Goal: Connect with others: Connect with other users

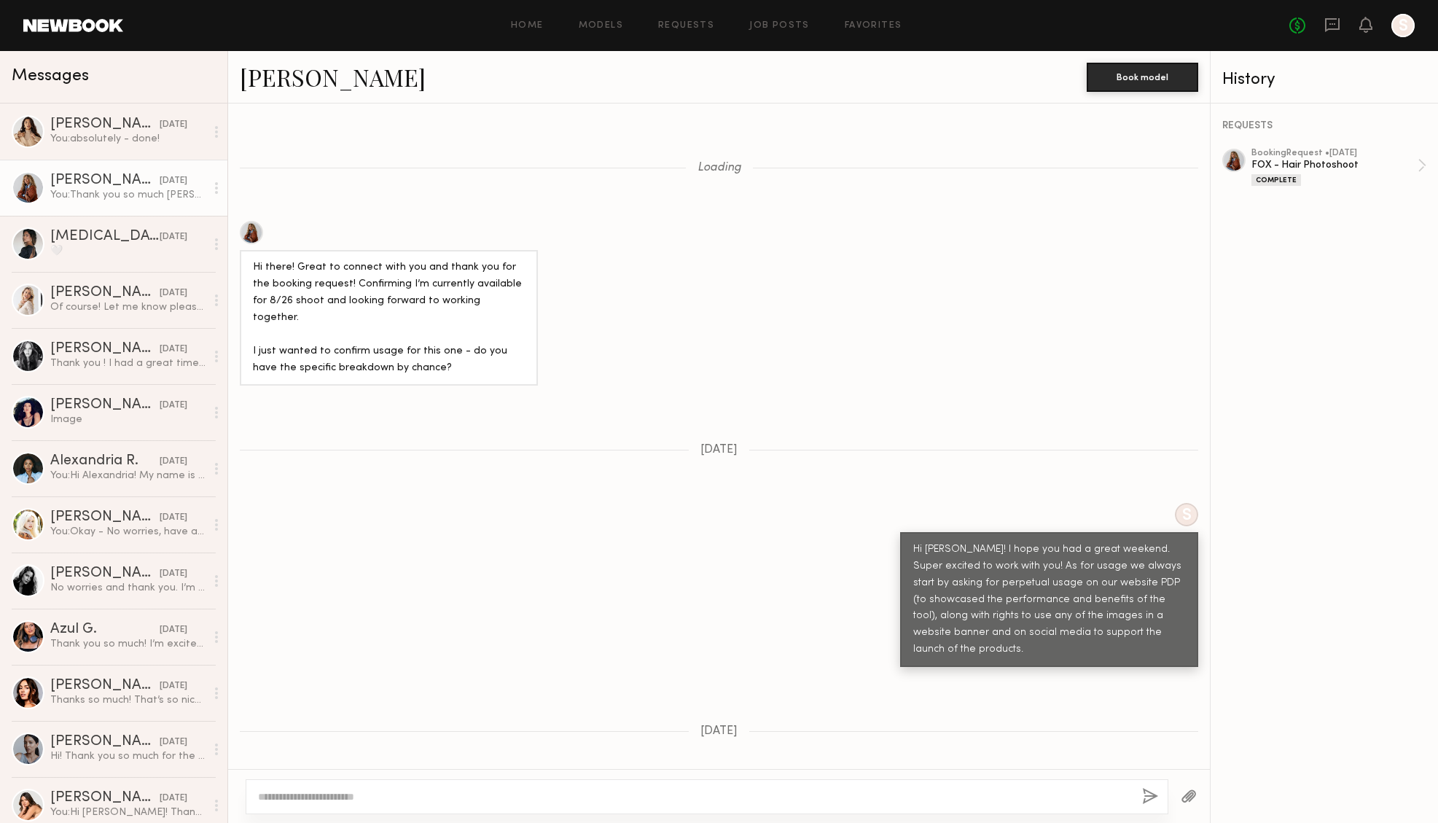
scroll to position [1093, 0]
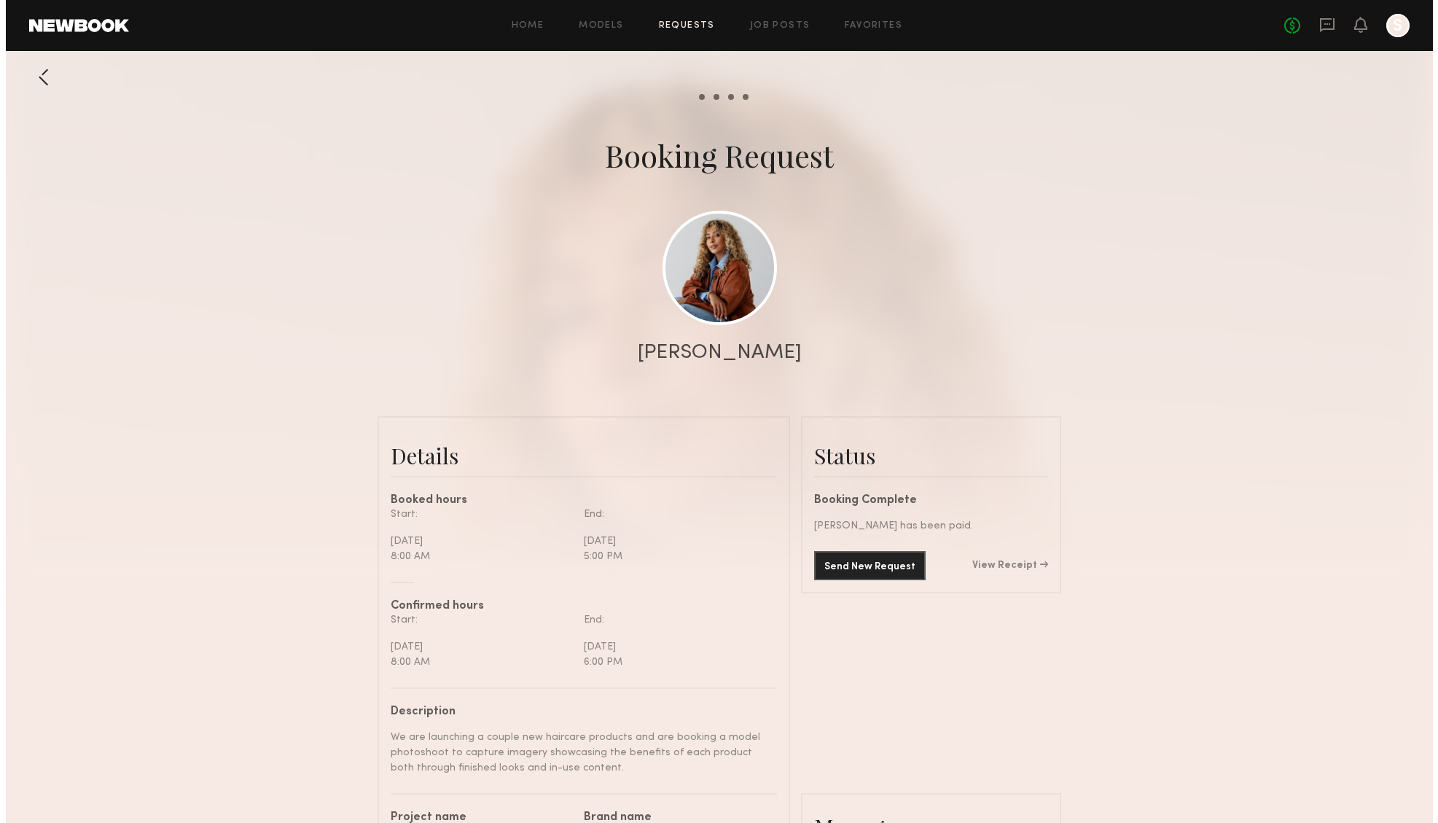
scroll to position [1554, 0]
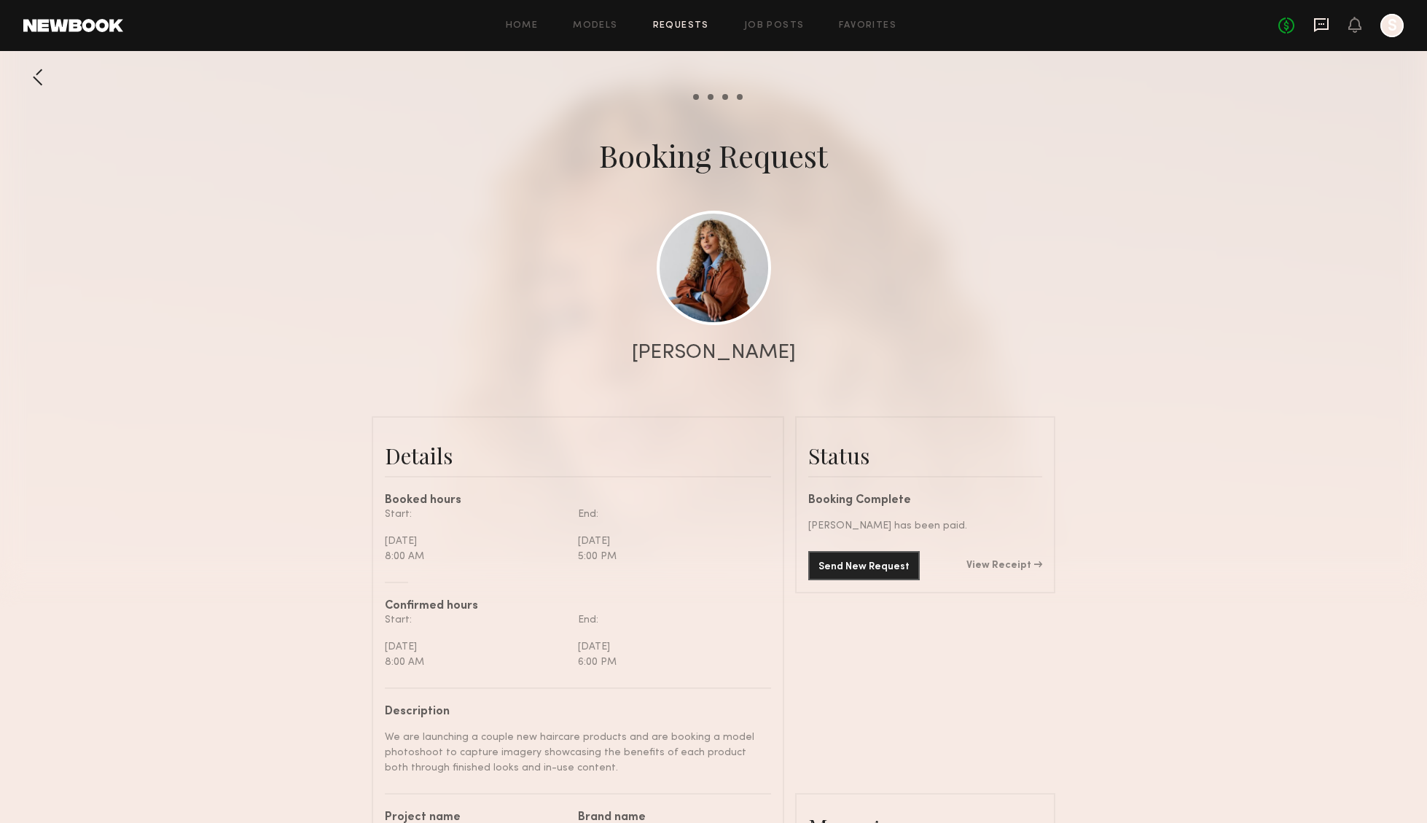
click at [1323, 31] on icon at bounding box center [1321, 25] width 16 height 16
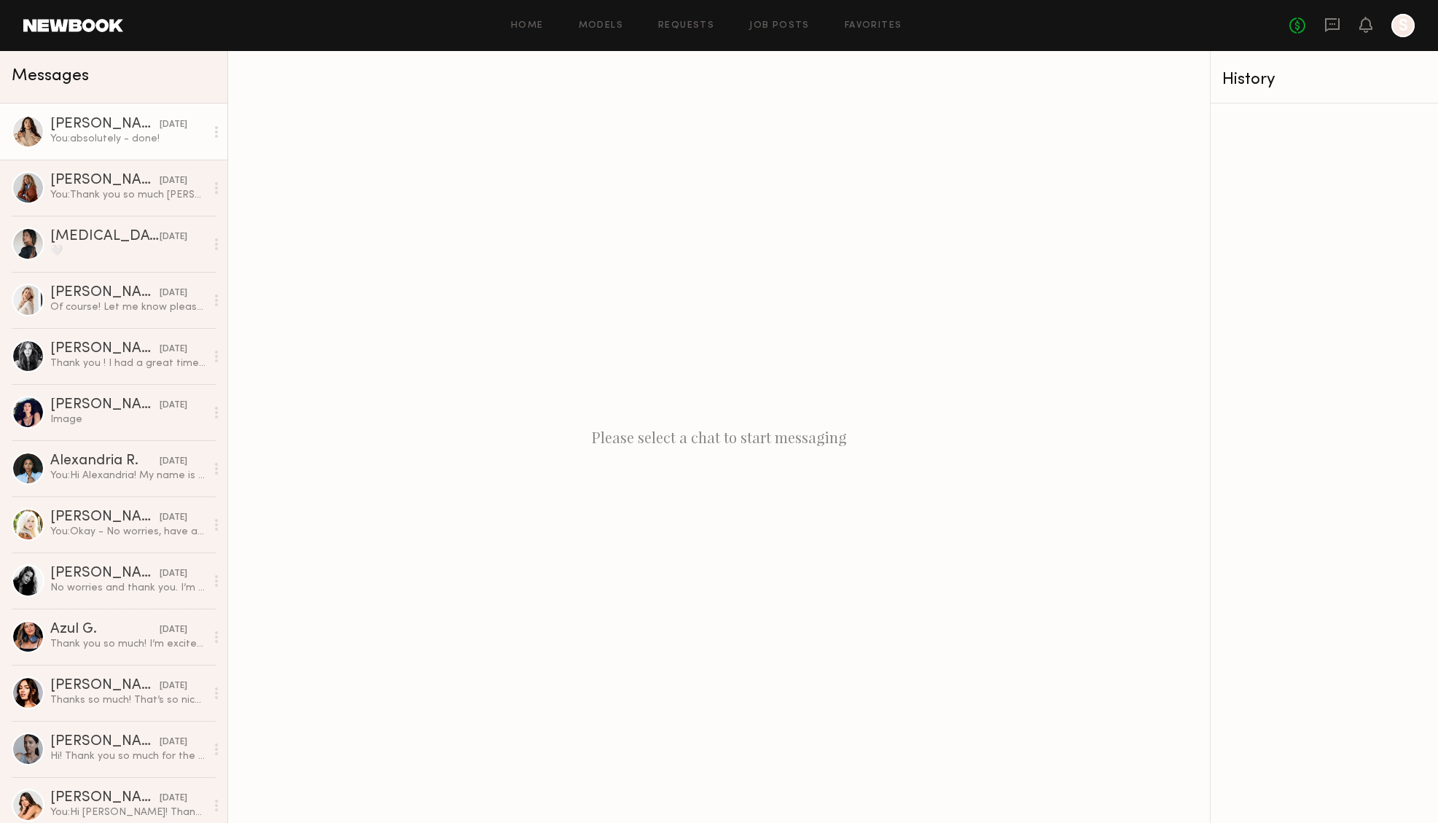
click at [64, 123] on div "[PERSON_NAME]" at bounding box center [104, 124] width 109 height 15
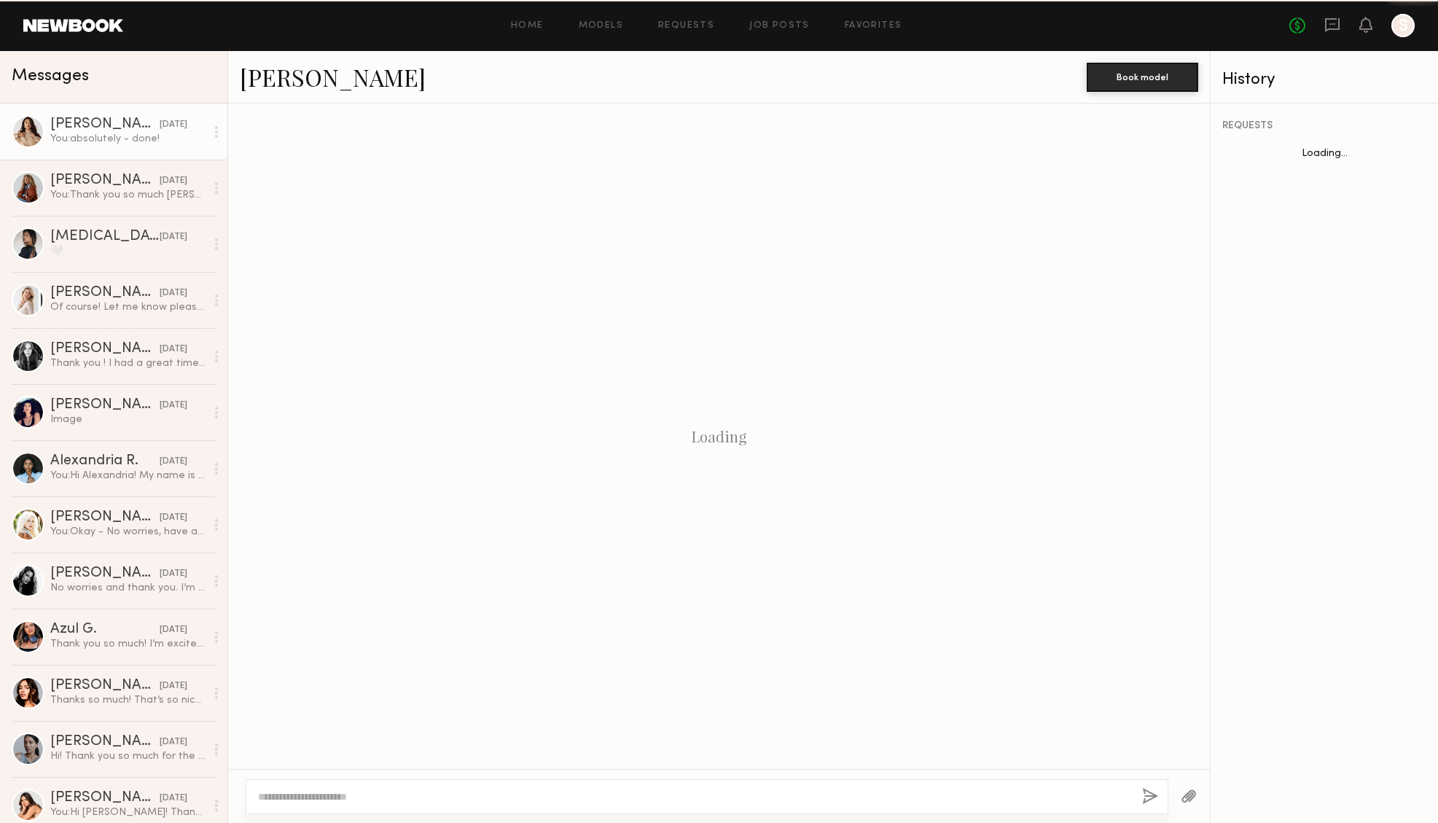
scroll to position [1055, 0]
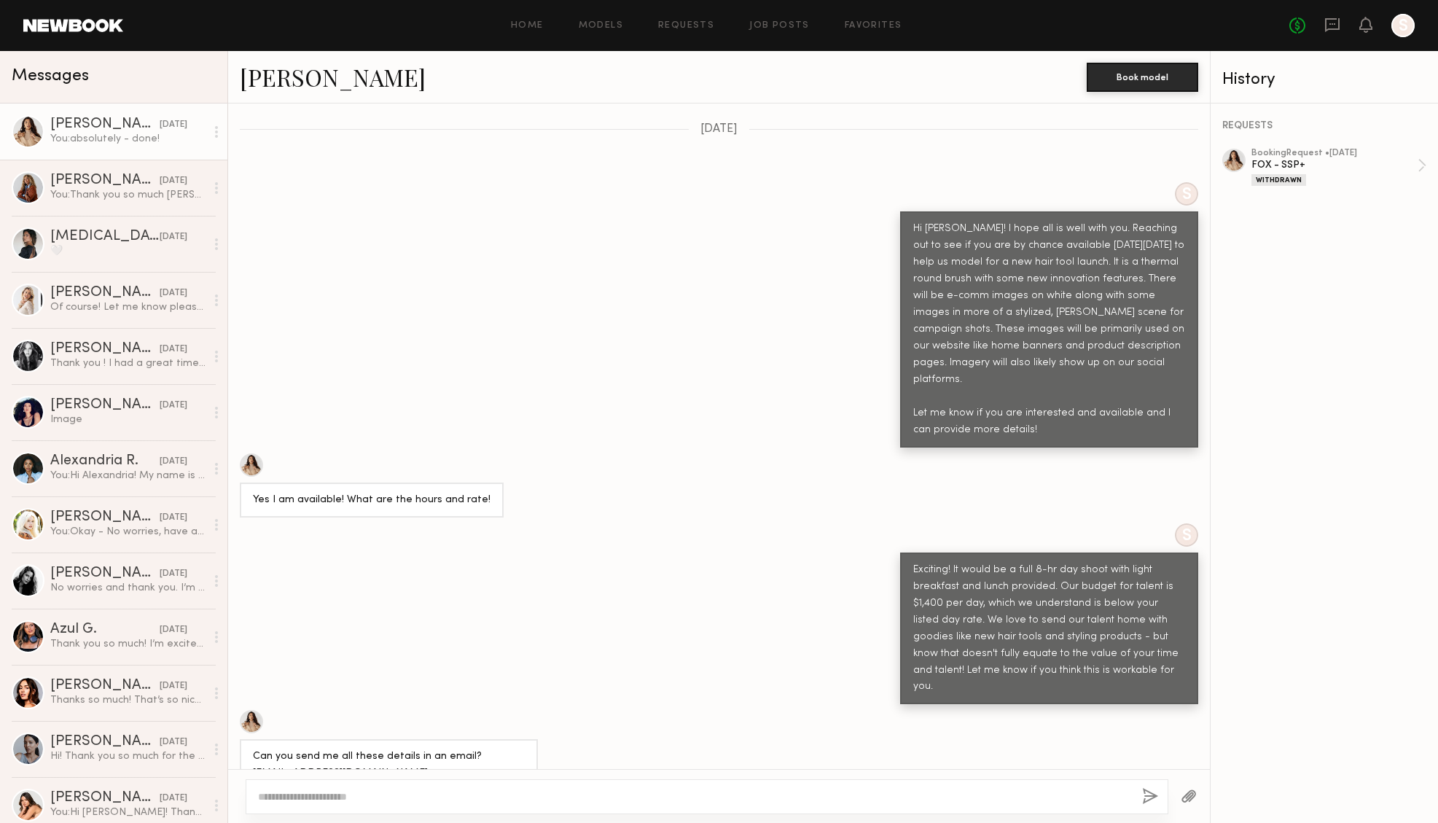
click at [267, 76] on link "[PERSON_NAME]" at bounding box center [333, 76] width 186 height 31
